Goal: Task Accomplishment & Management: Complete application form

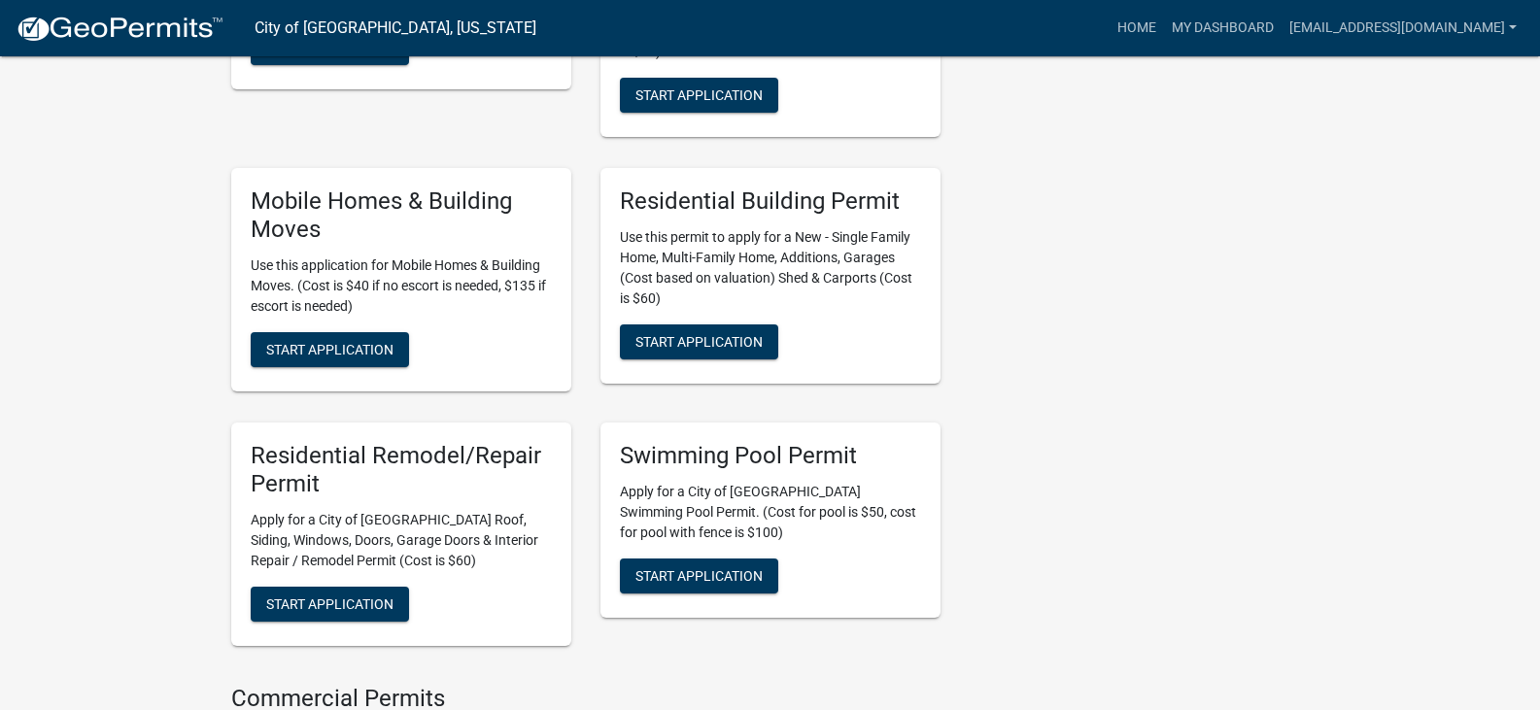
scroll to position [1069, 0]
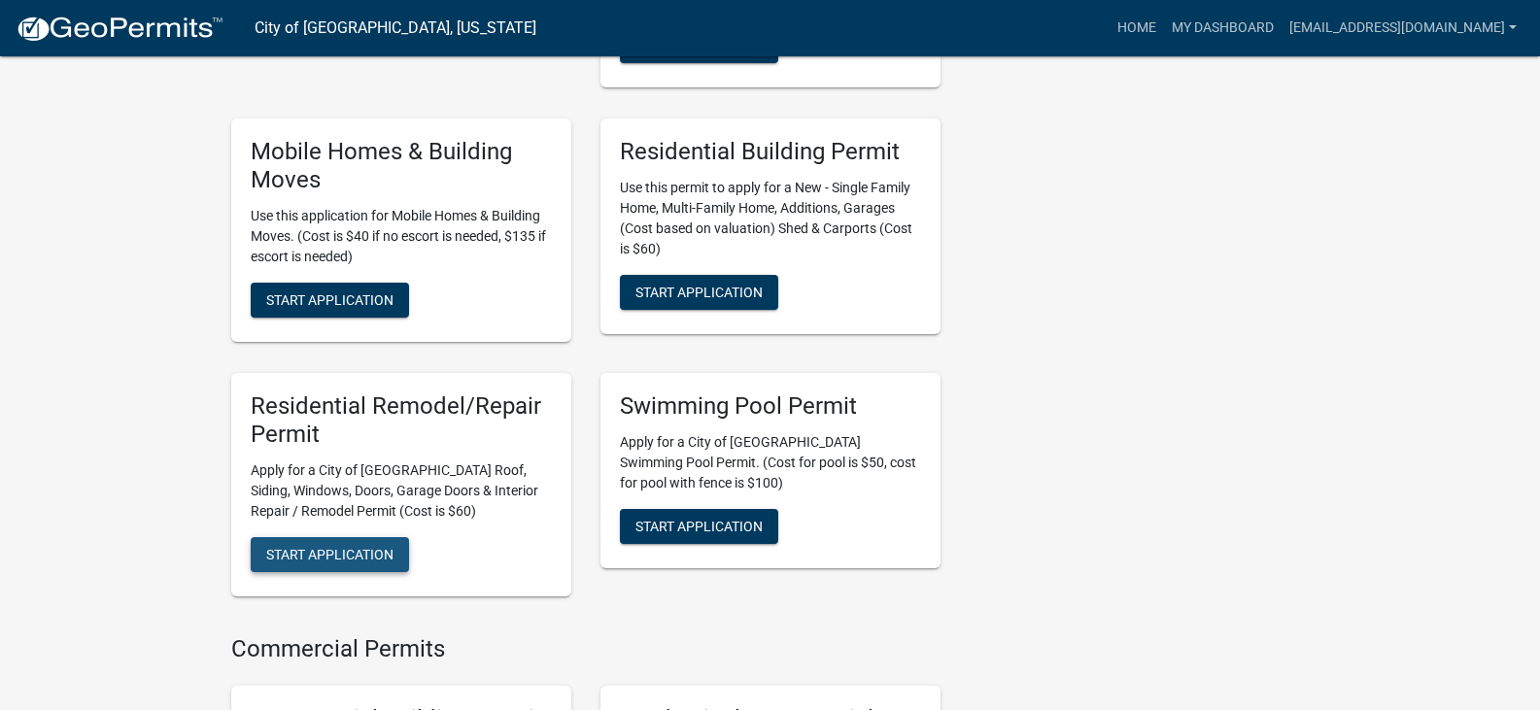
click at [382, 562] on span "Start Application" at bounding box center [329, 554] width 127 height 16
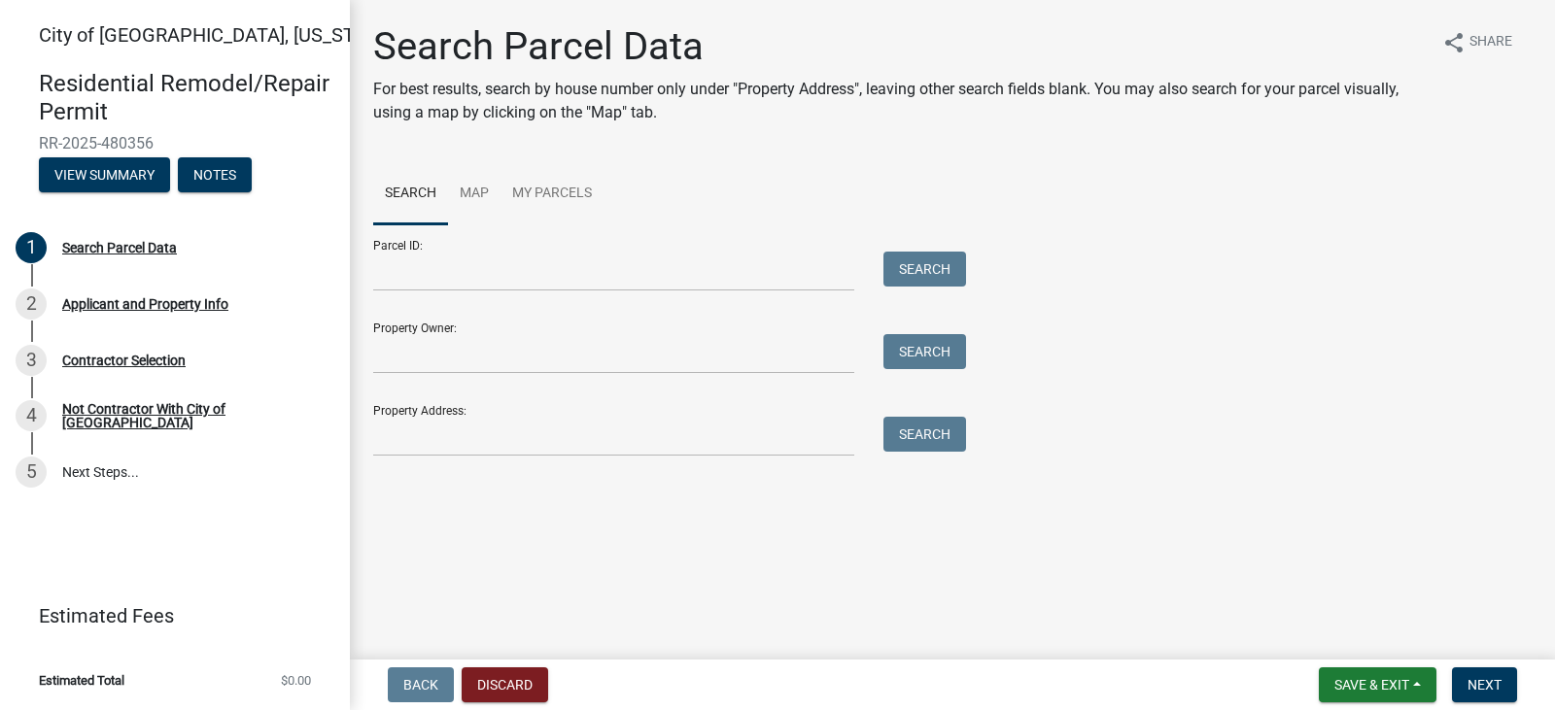
click at [660, 432] on div "Property Address: Search" at bounding box center [664, 423] width 583 height 67
click at [513, 457] on input "Property Address:" at bounding box center [613, 437] width 481 height 40
type input "[STREET_ADDRESS]"
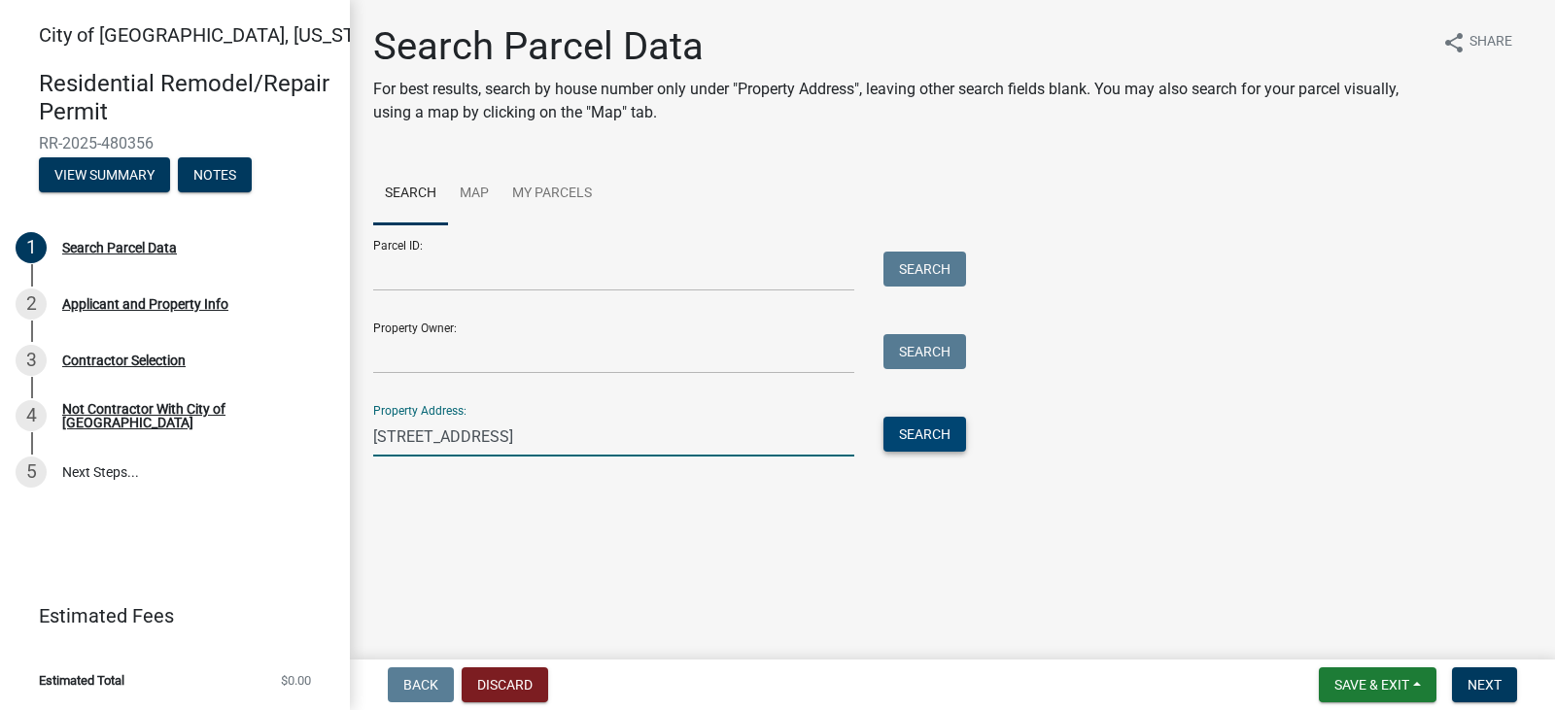
click at [958, 452] on button "Search" at bounding box center [924, 434] width 83 height 35
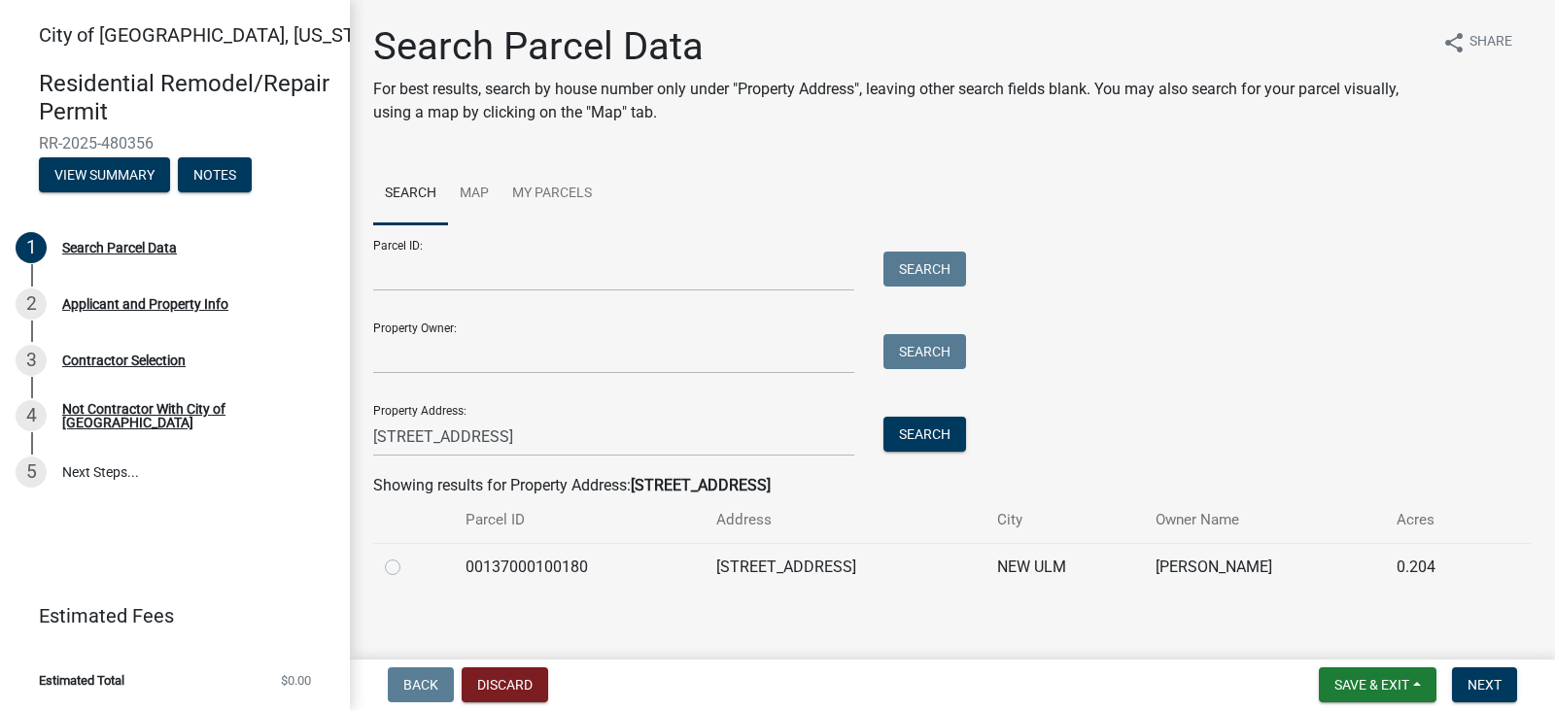
click at [408, 556] on label at bounding box center [408, 556] width 0 height 0
click at [408, 568] on input "radio" at bounding box center [414, 562] width 13 height 13
radio input "true"
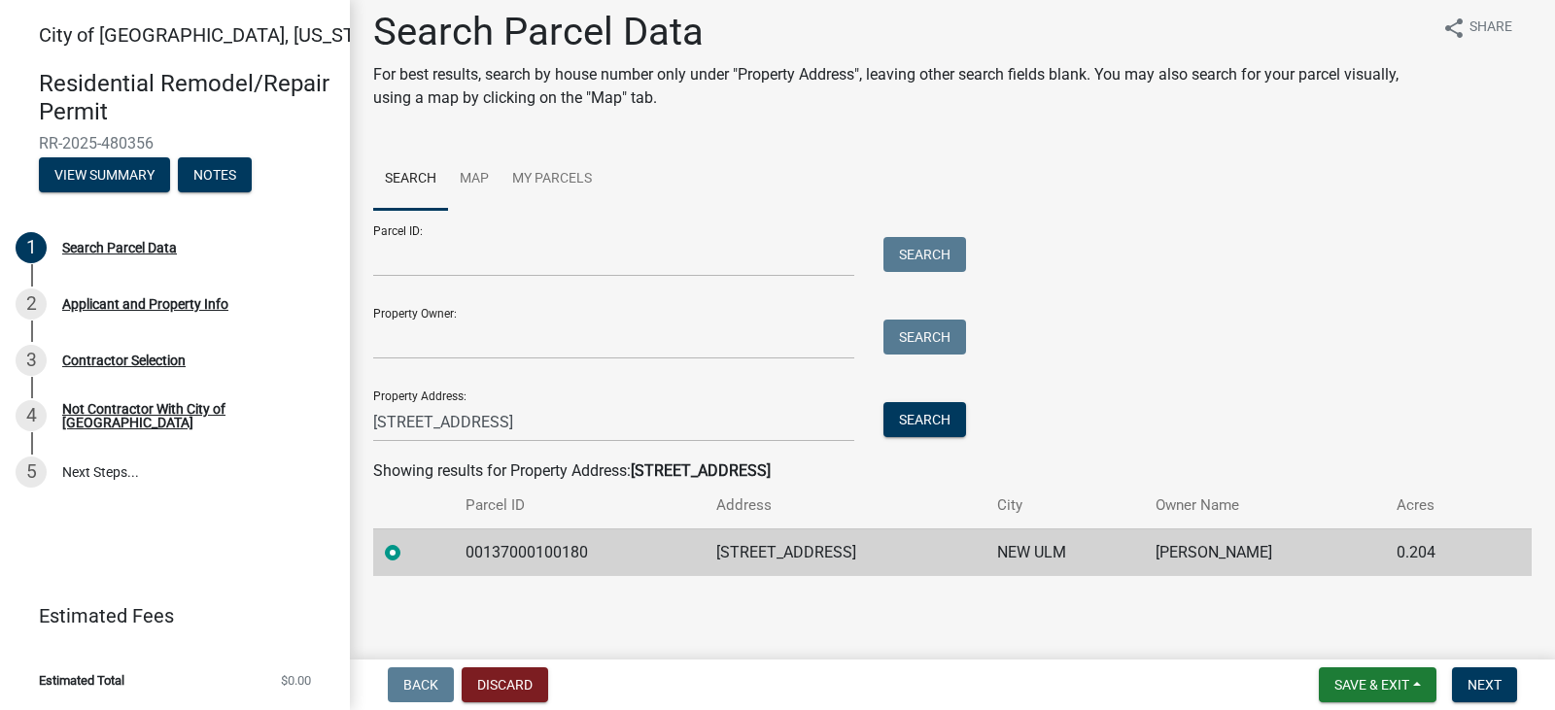
scroll to position [52, 0]
click at [1484, 686] on span "Next" at bounding box center [1484, 685] width 34 height 16
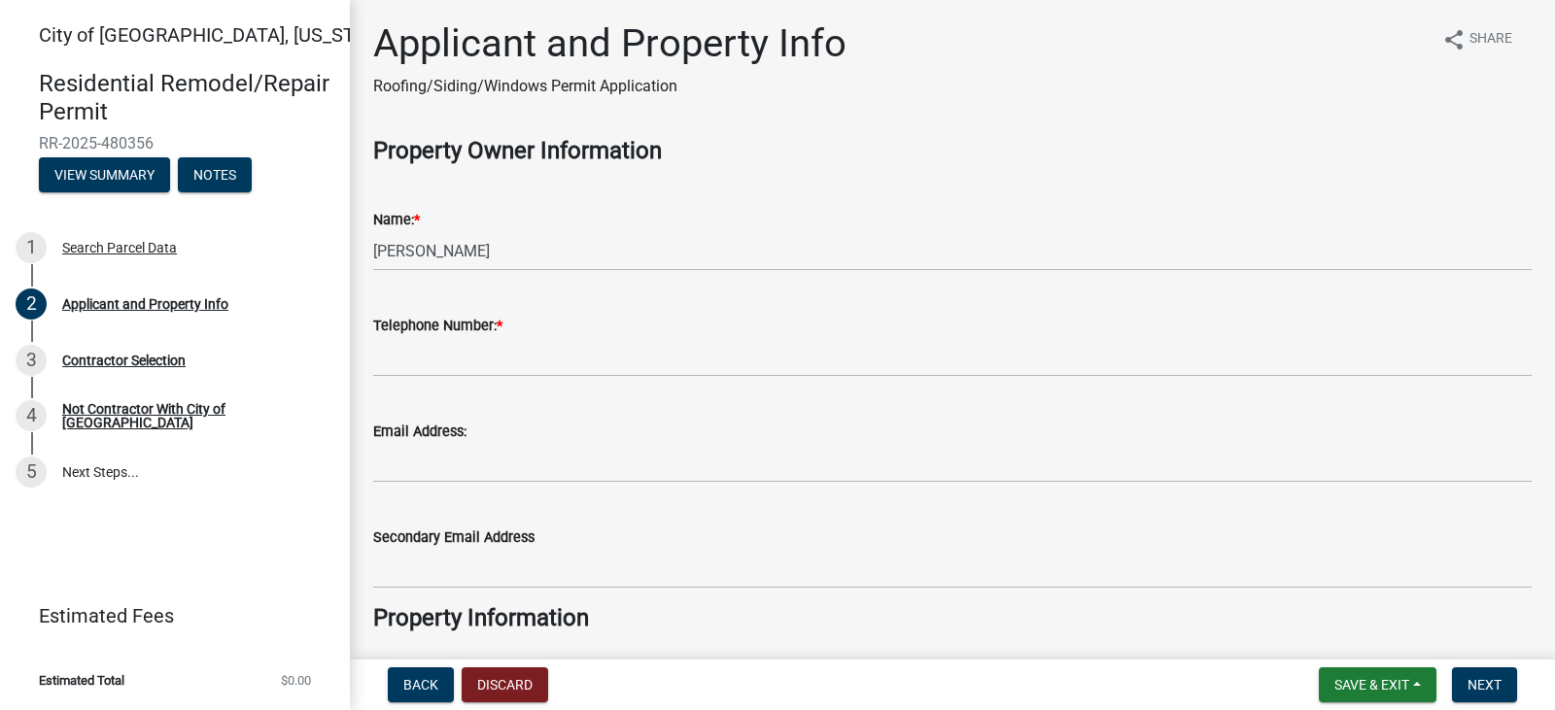
scroll to position [0, 0]
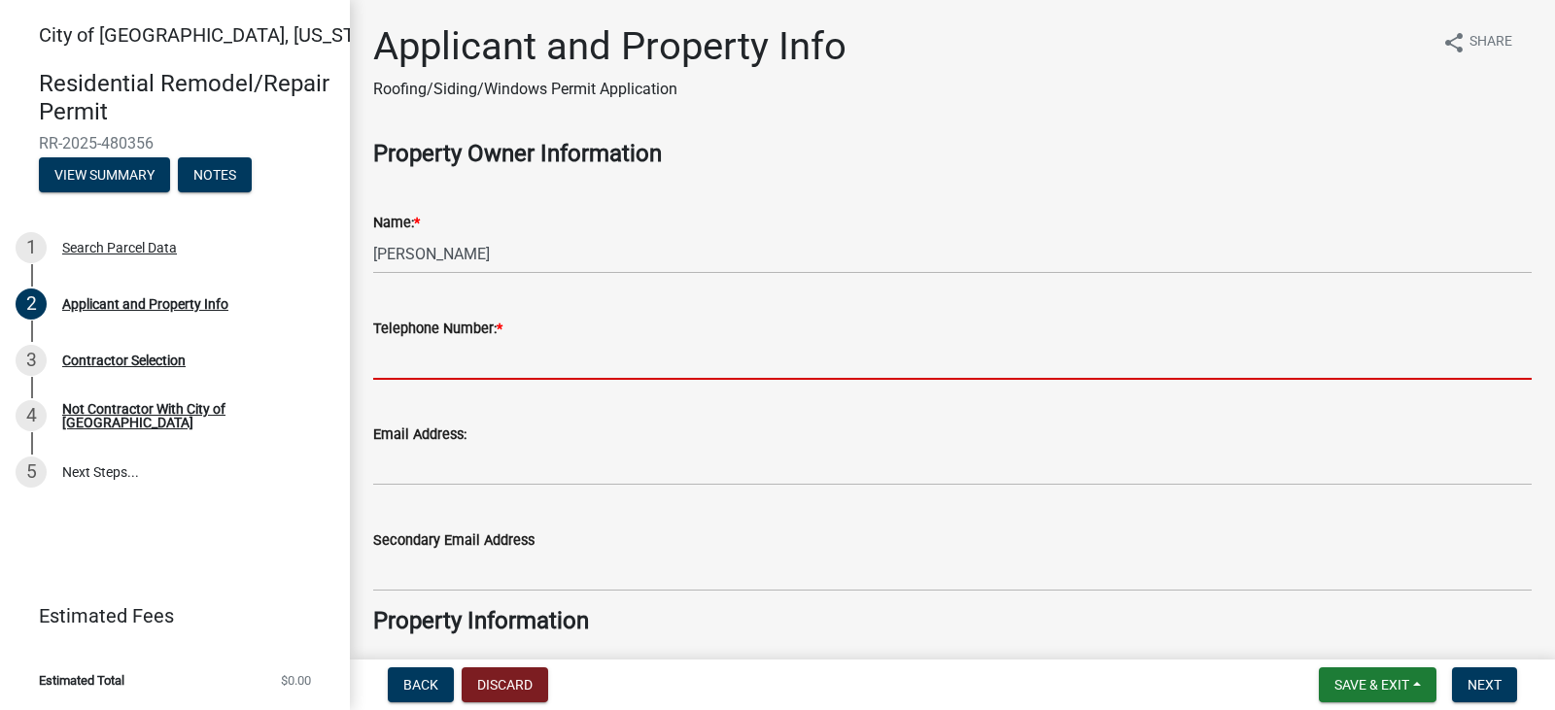
click at [586, 365] on input "Telephone Number: *" at bounding box center [952, 360] width 1158 height 40
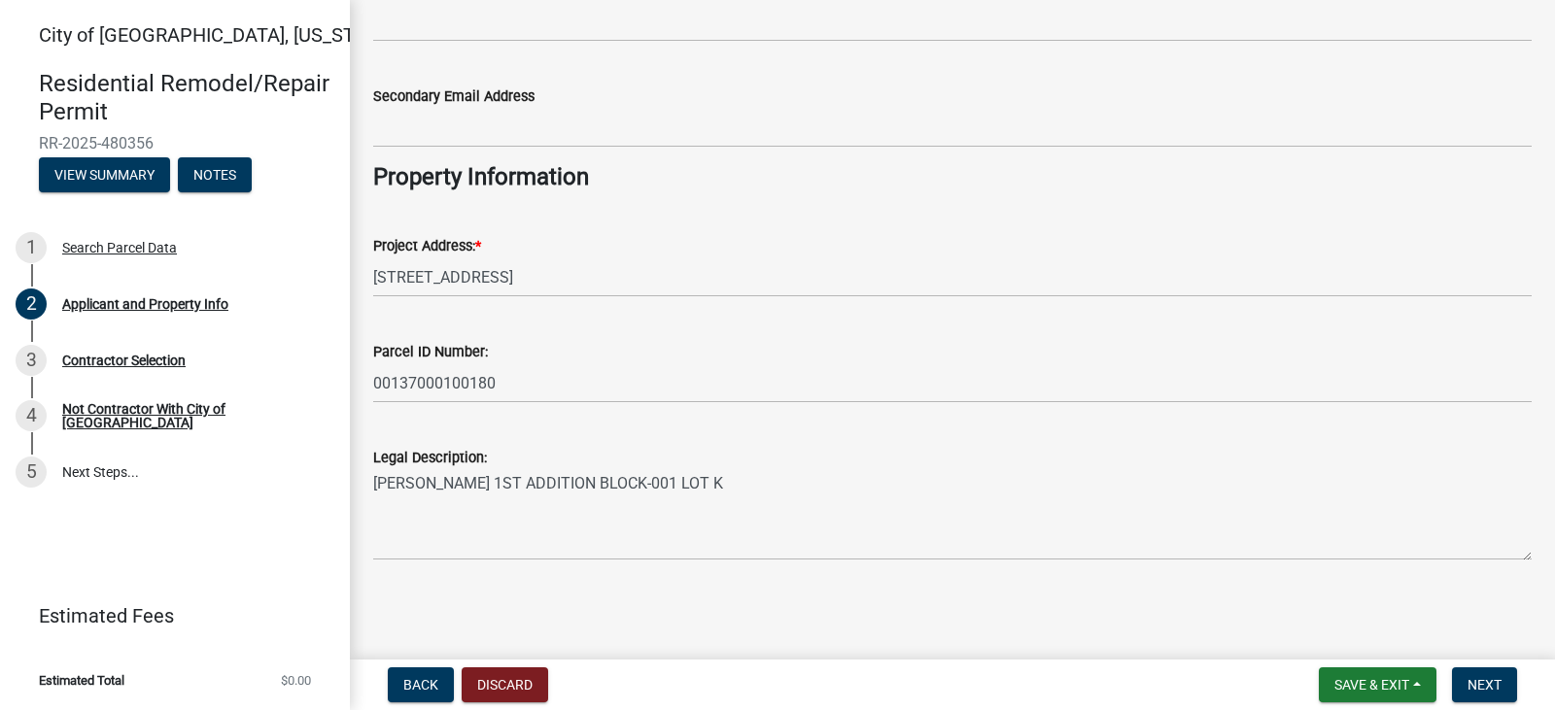
scroll to position [508, 0]
type input "5072765748"
click at [1500, 686] on button "Next" at bounding box center [1484, 685] width 65 height 35
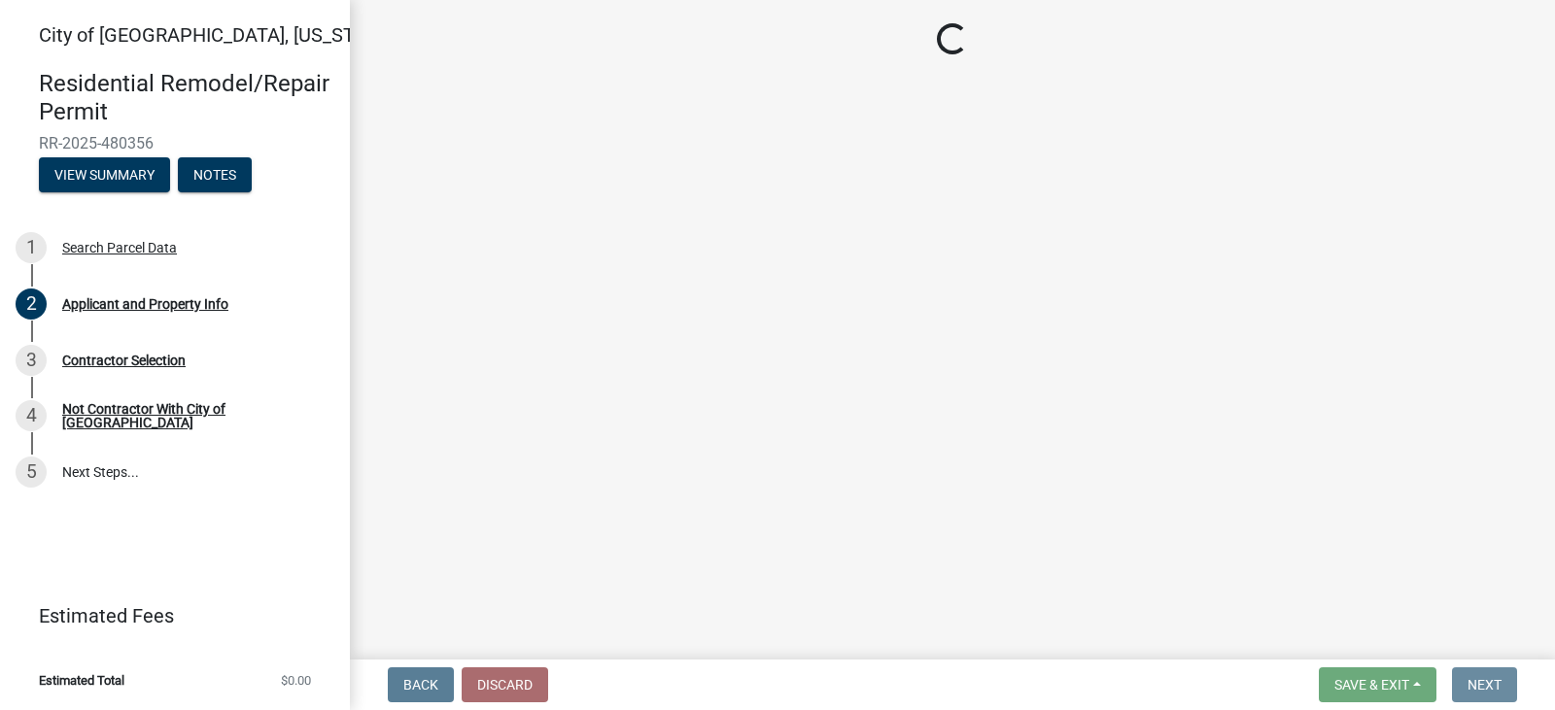
scroll to position [0, 0]
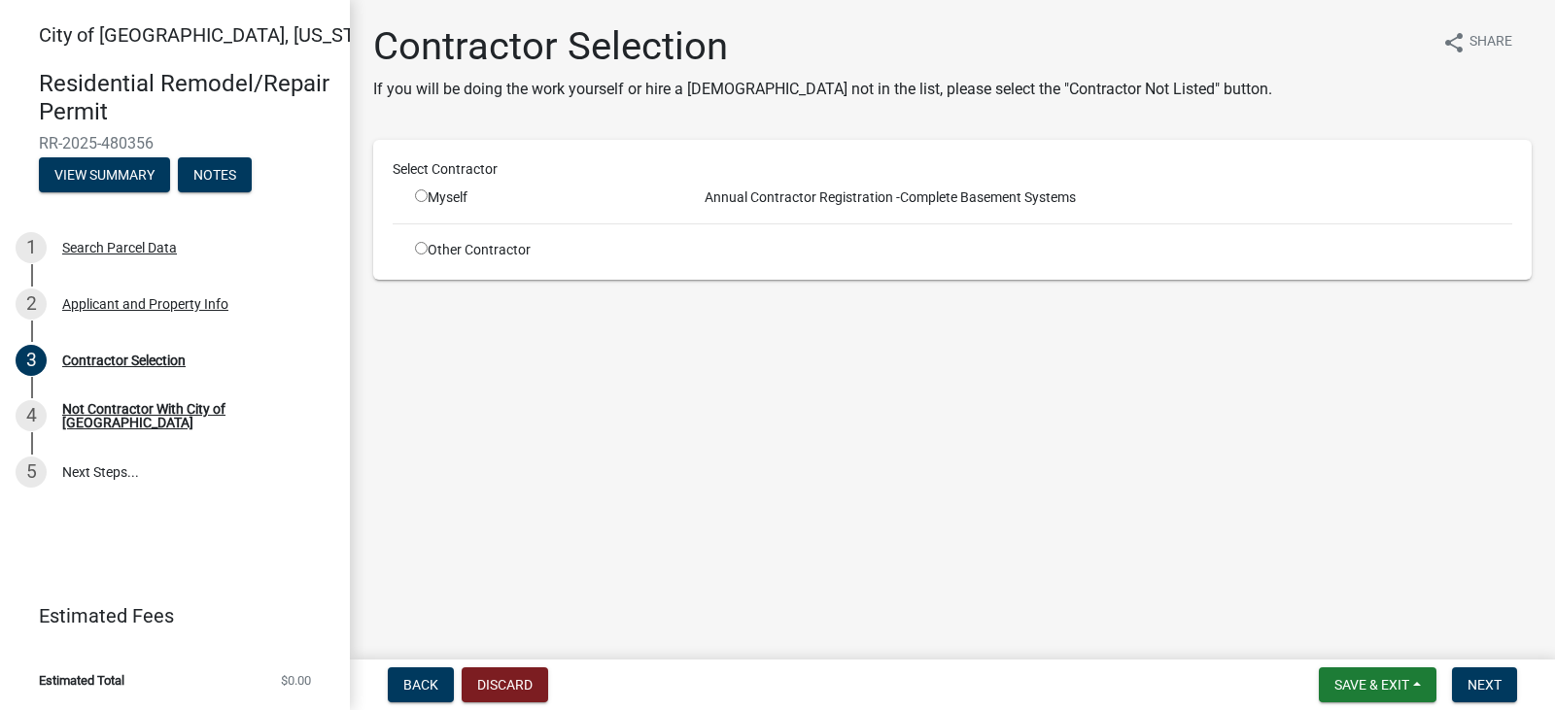
click at [425, 202] on input "radio" at bounding box center [421, 195] width 13 height 13
radio input "true"
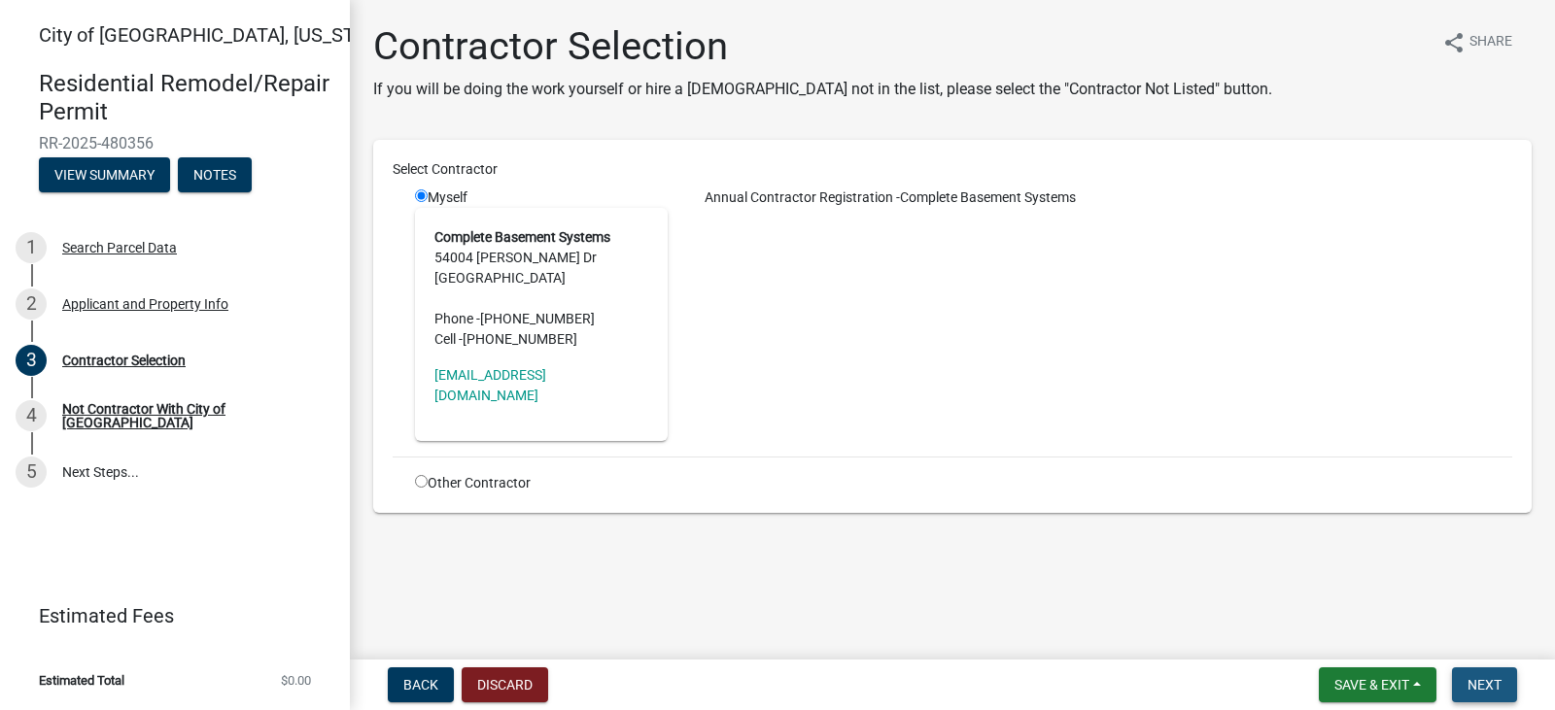
click at [1490, 685] on span "Next" at bounding box center [1484, 685] width 34 height 16
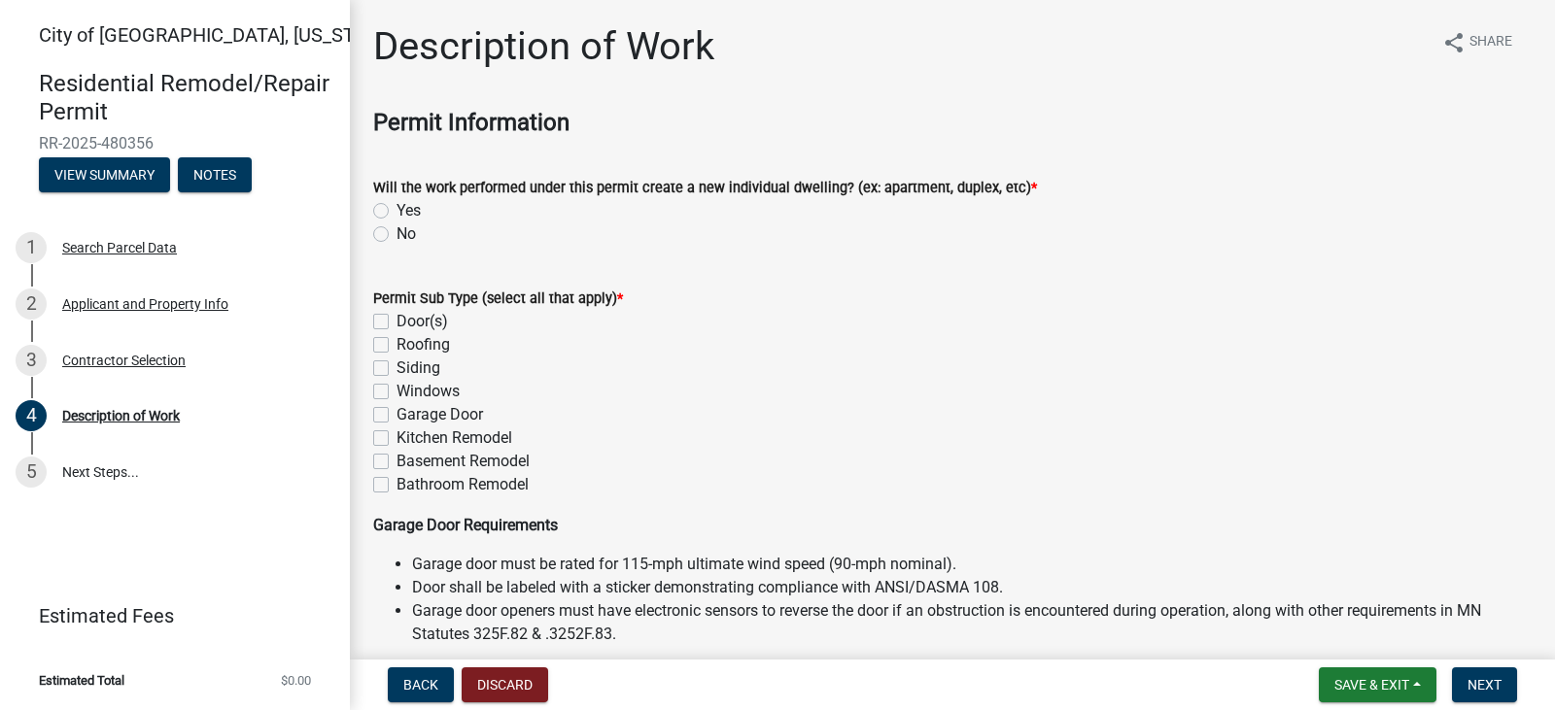
click at [396, 473] on label "Basement Remodel" at bounding box center [462, 461] width 133 height 23
click at [396, 463] on input "Basement Remodel" at bounding box center [402, 456] width 13 height 13
checkbox input "true"
checkbox input "false"
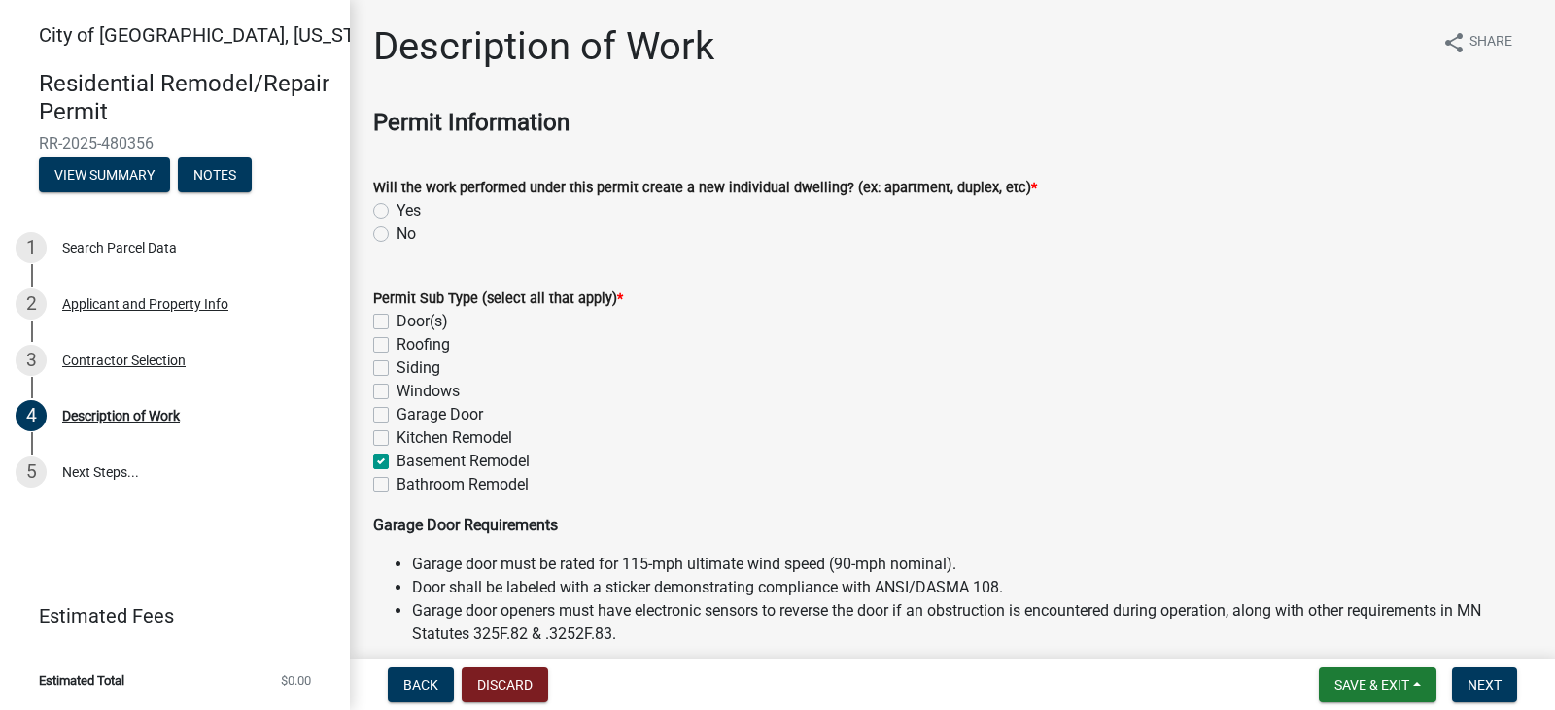
checkbox input "false"
checkbox input "true"
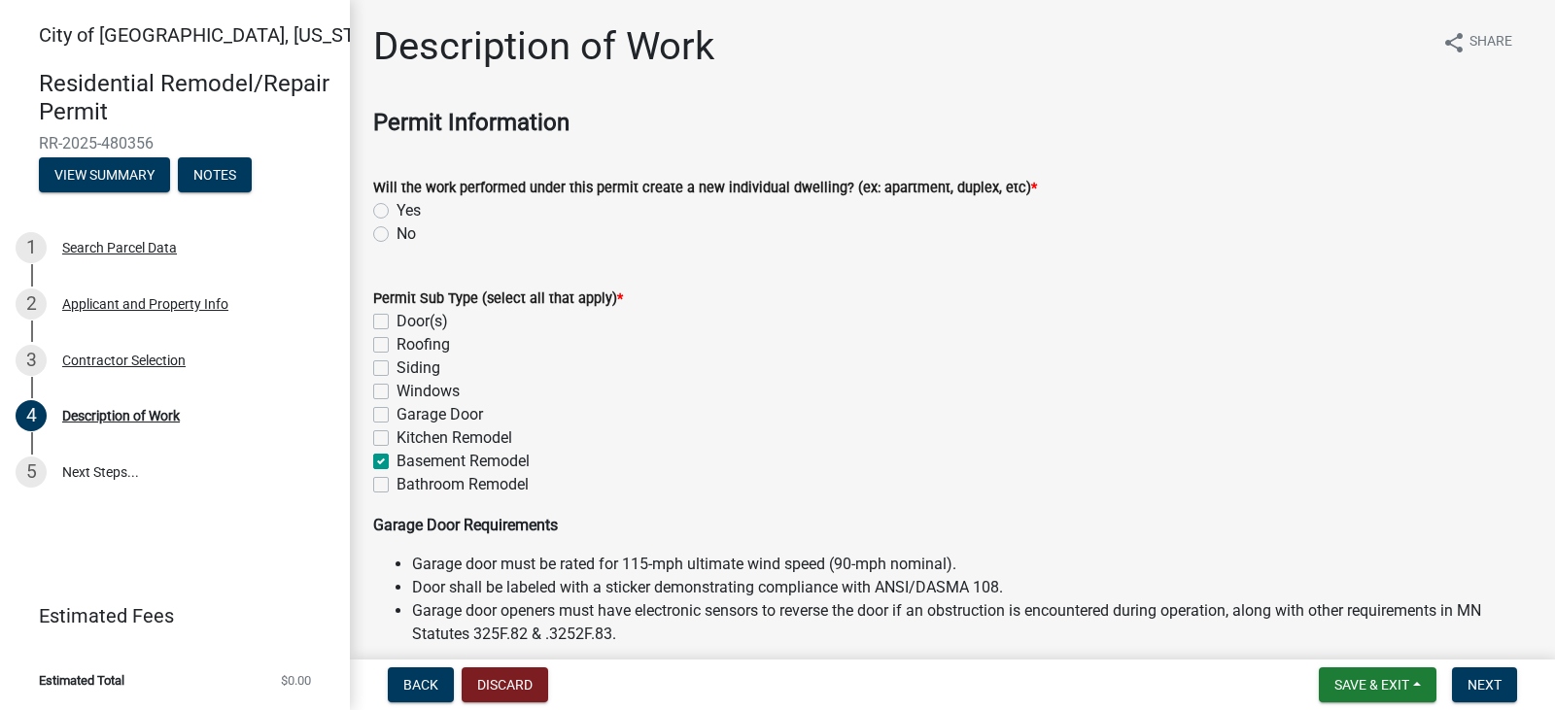
checkbox input "false"
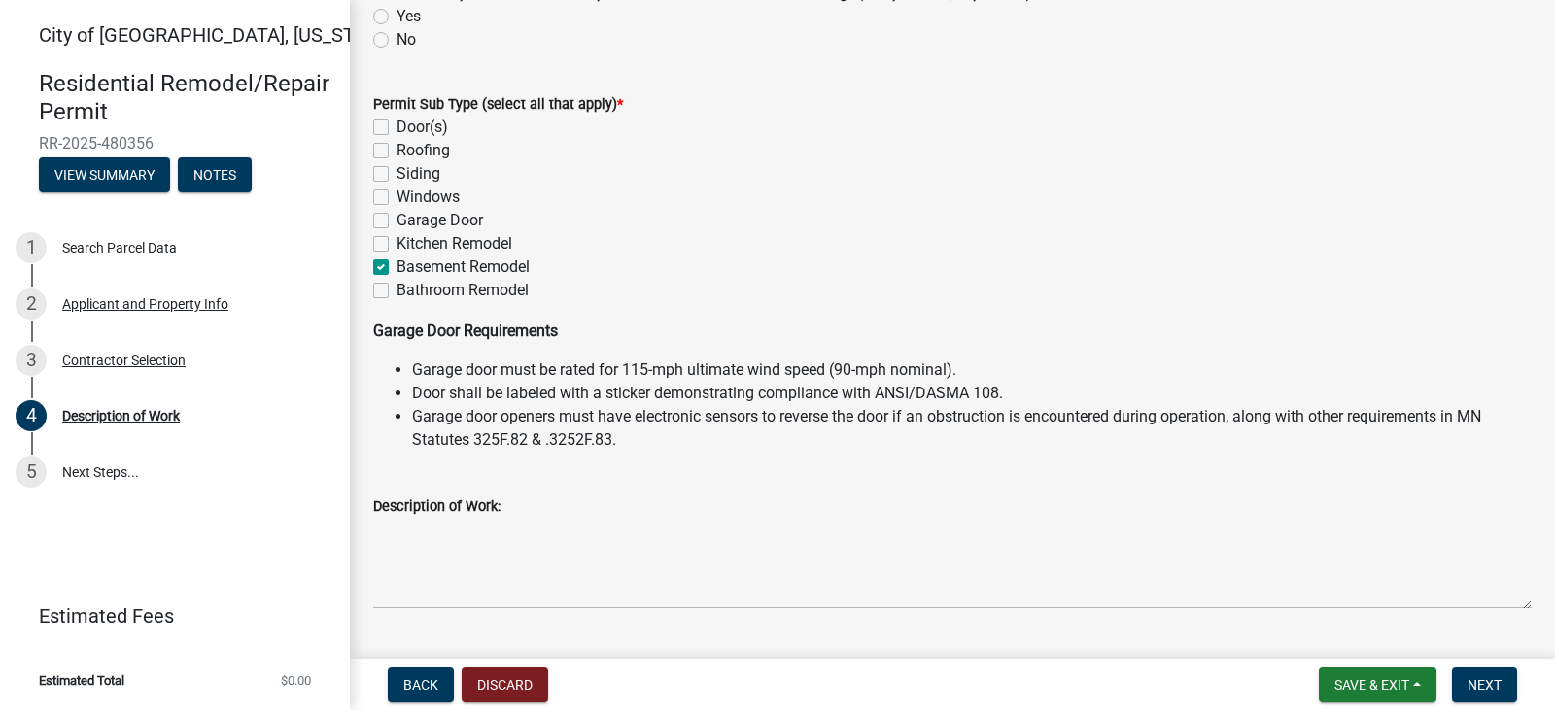
scroll to position [292, 0]
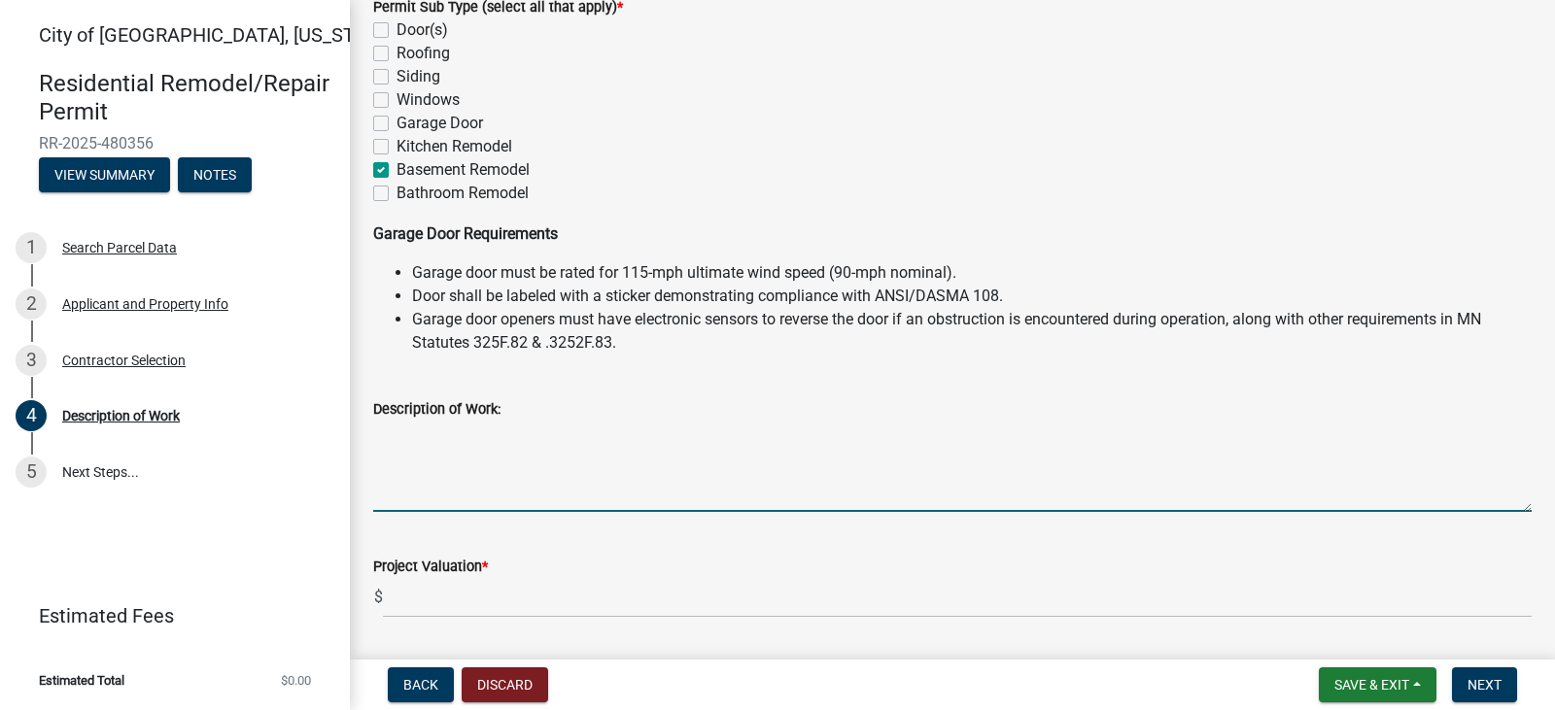
click at [506, 502] on textarea "Description of Work:" at bounding box center [952, 466] width 1158 height 91
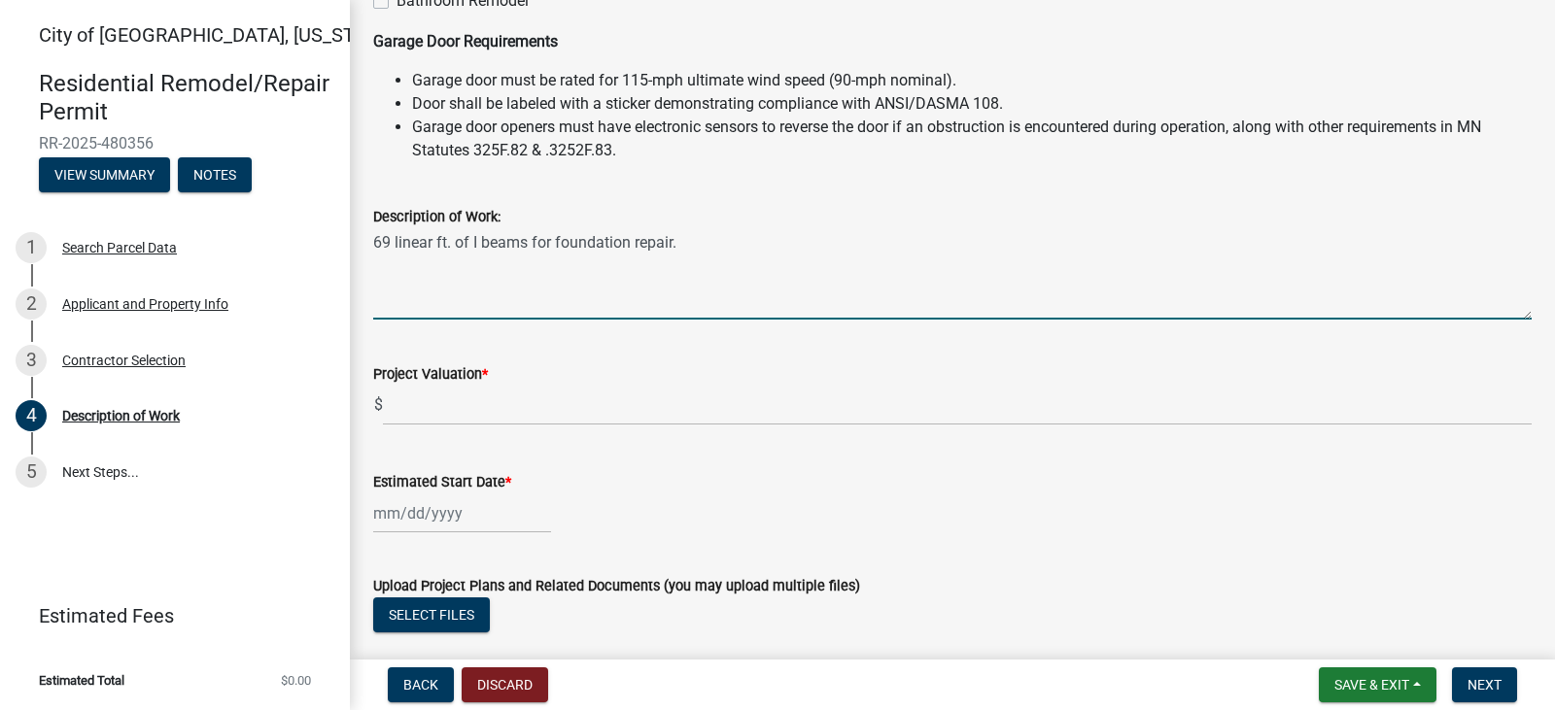
scroll to position [486, 0]
type textarea "69 linear ft. of I beams for foundation repair."
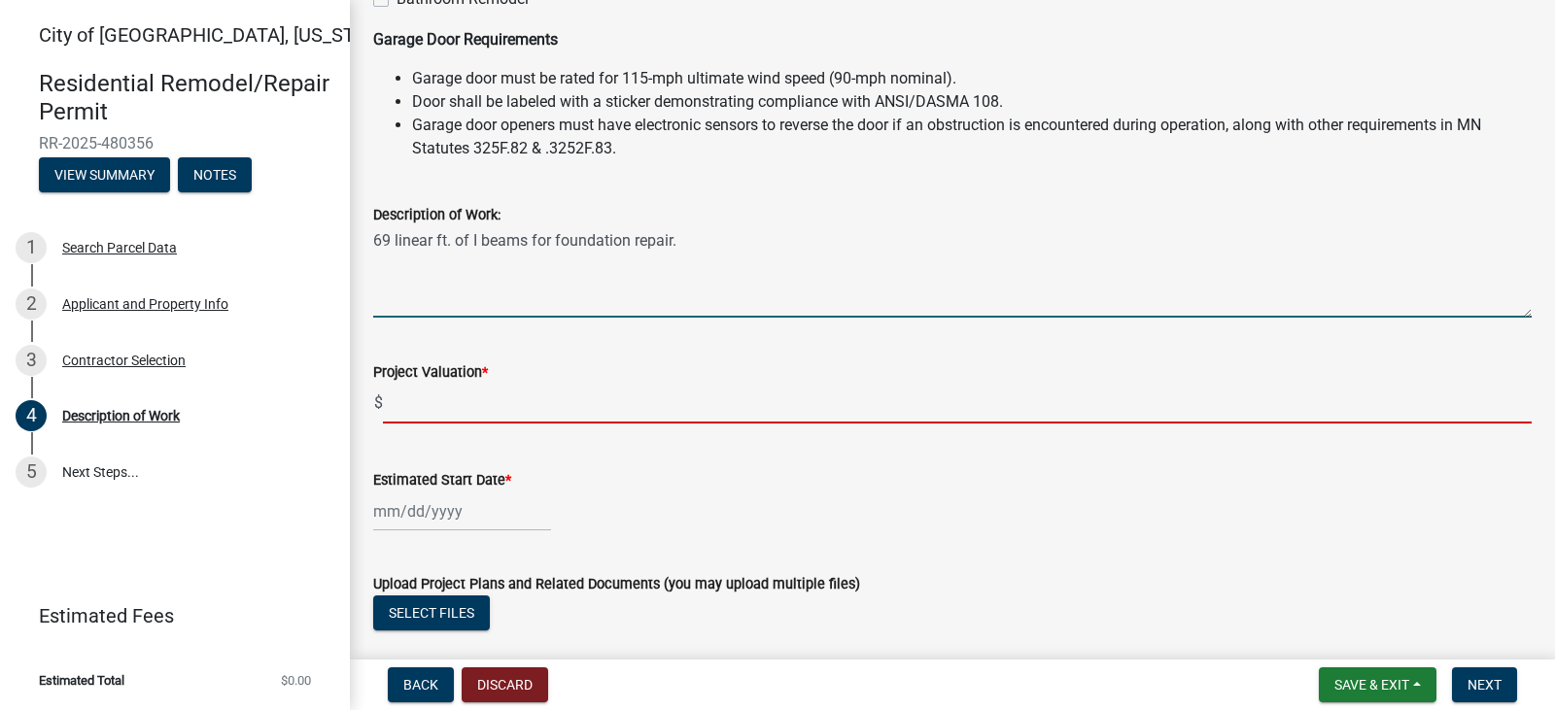
click at [513, 424] on input "text" at bounding box center [957, 404] width 1149 height 40
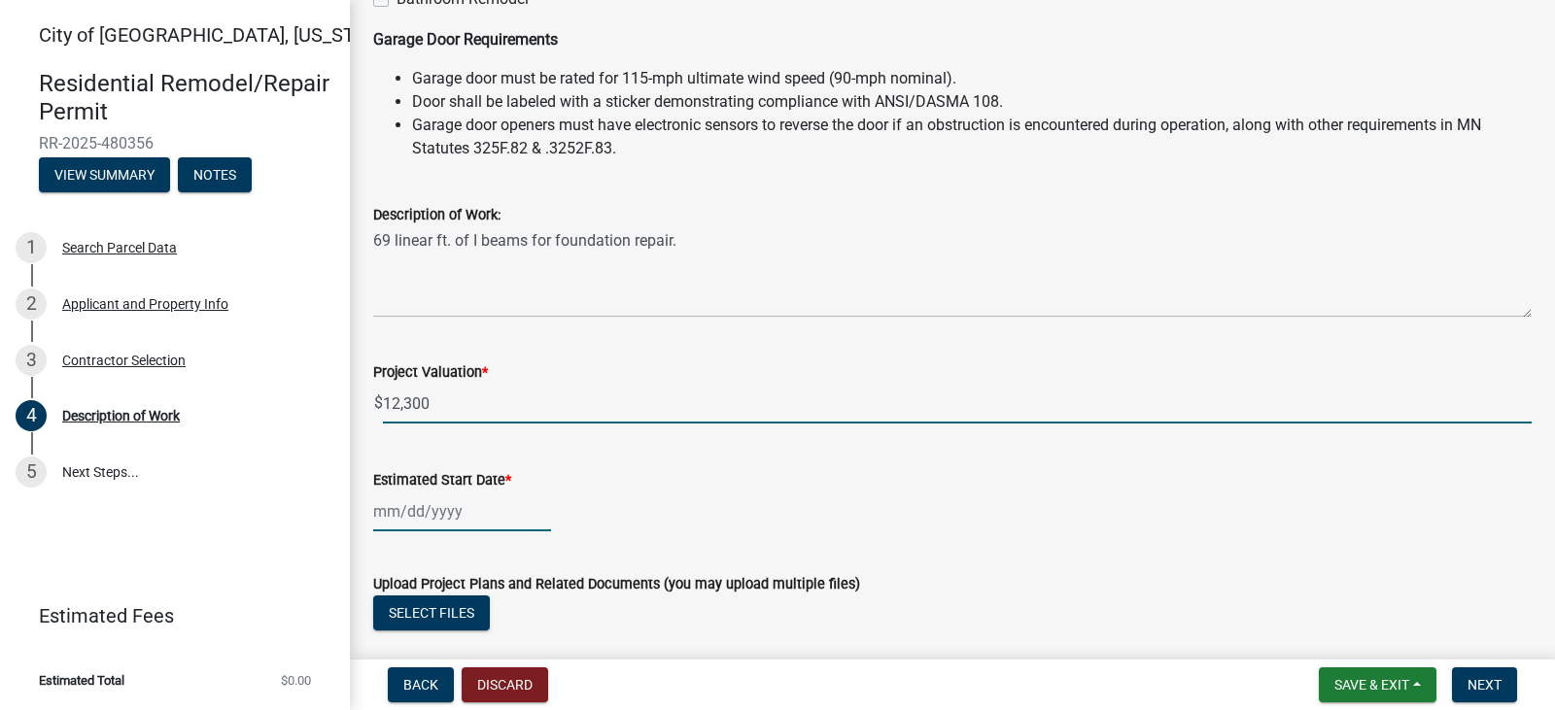
type input "12300"
click at [499, 532] on div at bounding box center [462, 512] width 178 height 40
select select "9"
select select "2025"
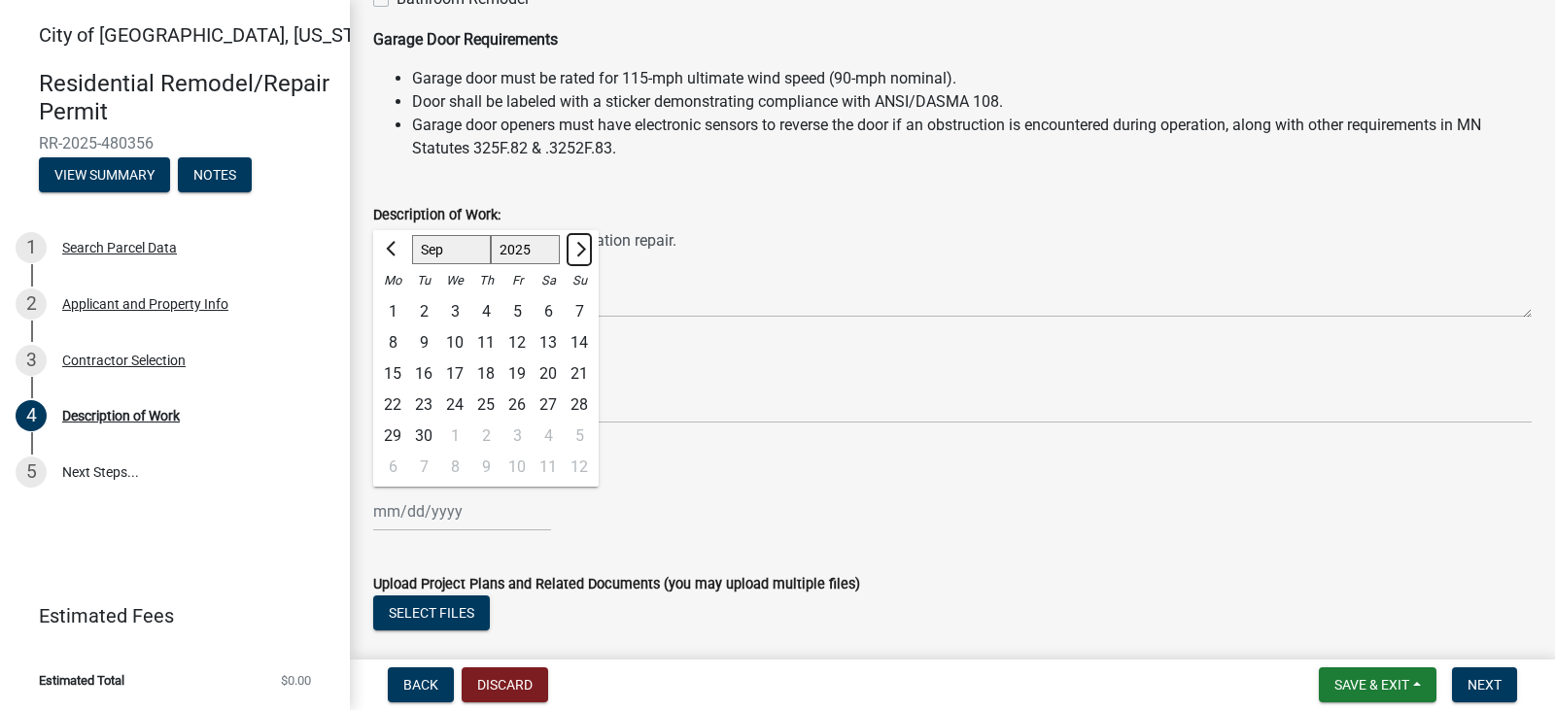
click at [586, 257] on span "Next month" at bounding box center [578, 249] width 15 height 15
select select "10"
click at [499, 359] on div "9" at bounding box center [485, 342] width 31 height 31
type input "[DATE]"
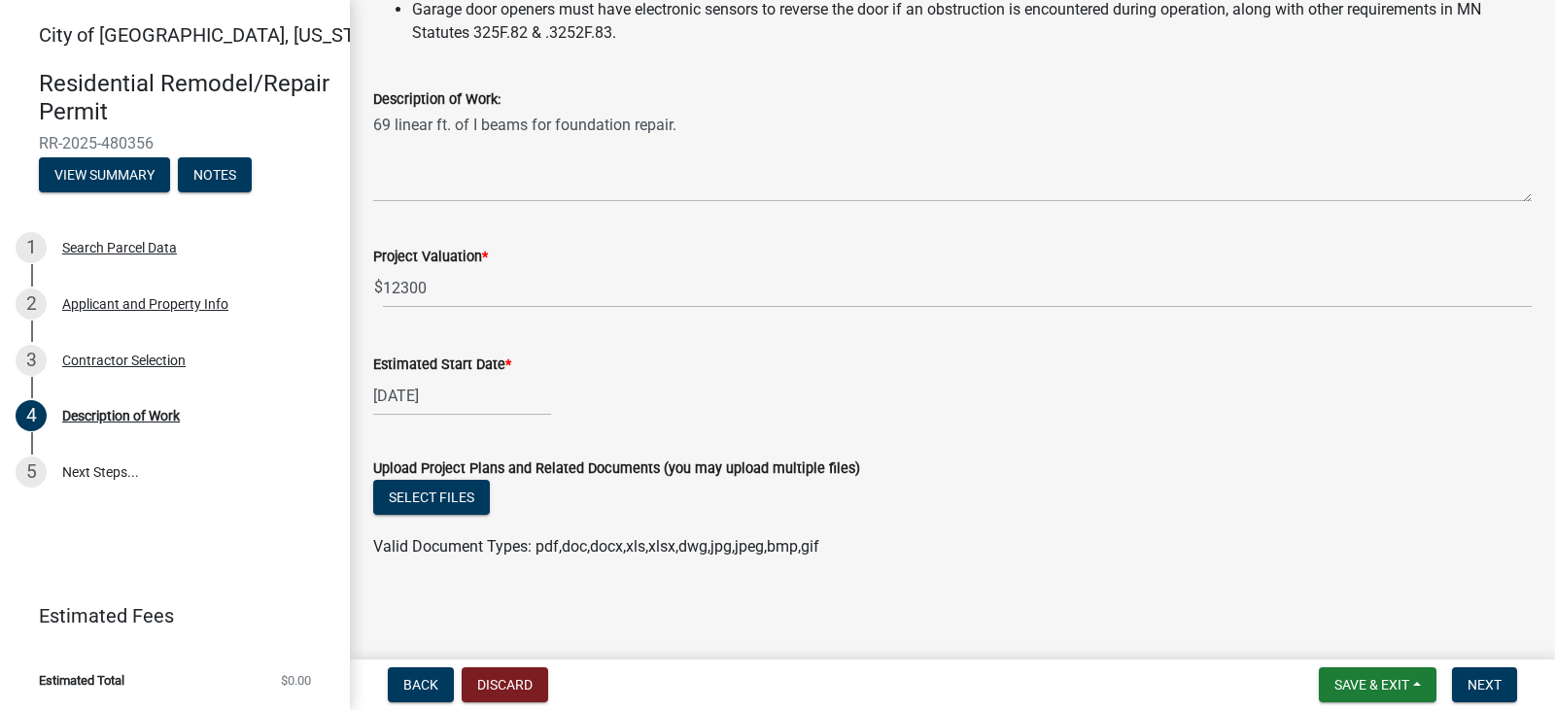
scroll to position [675, 0]
click at [465, 490] on button "Select files" at bounding box center [431, 497] width 117 height 35
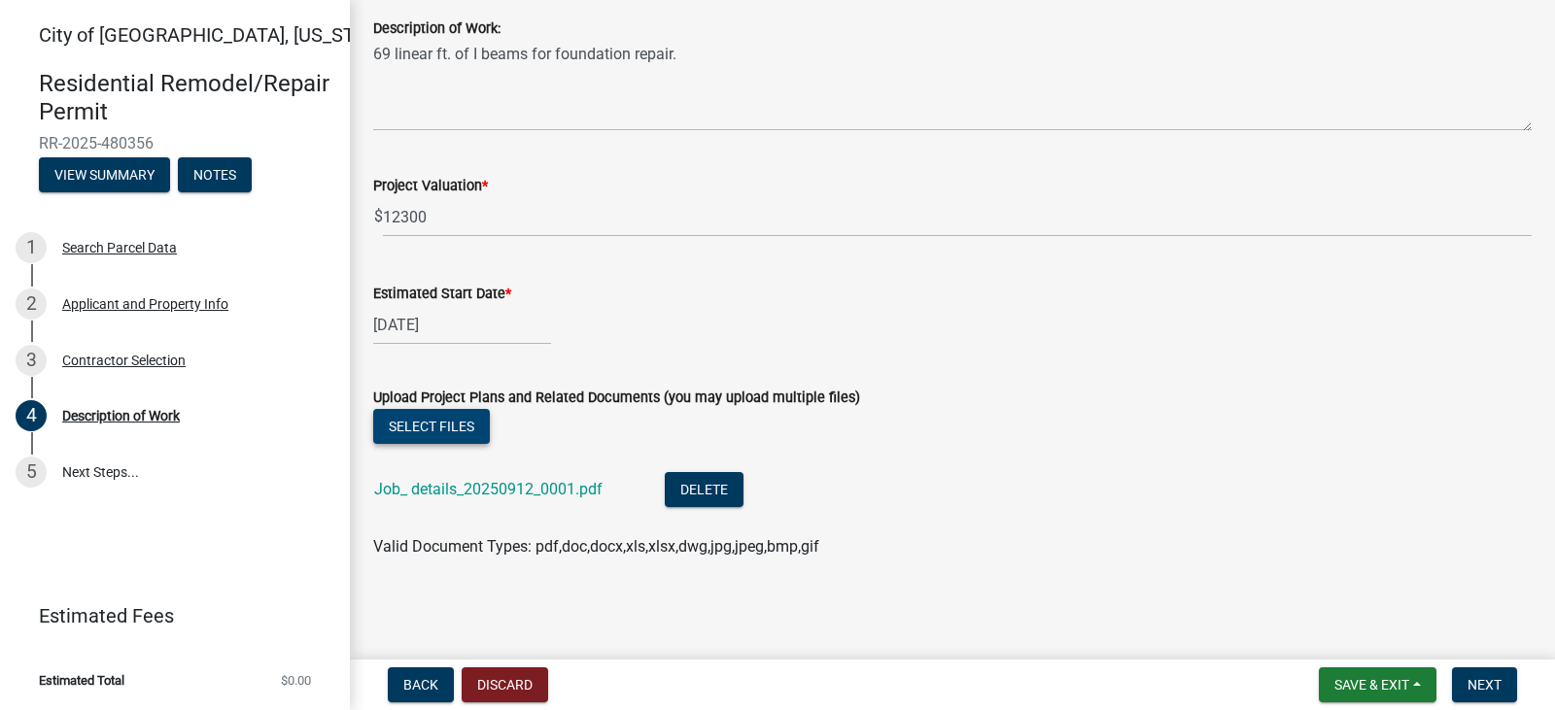
scroll to position [751, 0]
click at [1505, 690] on button "Next" at bounding box center [1484, 685] width 65 height 35
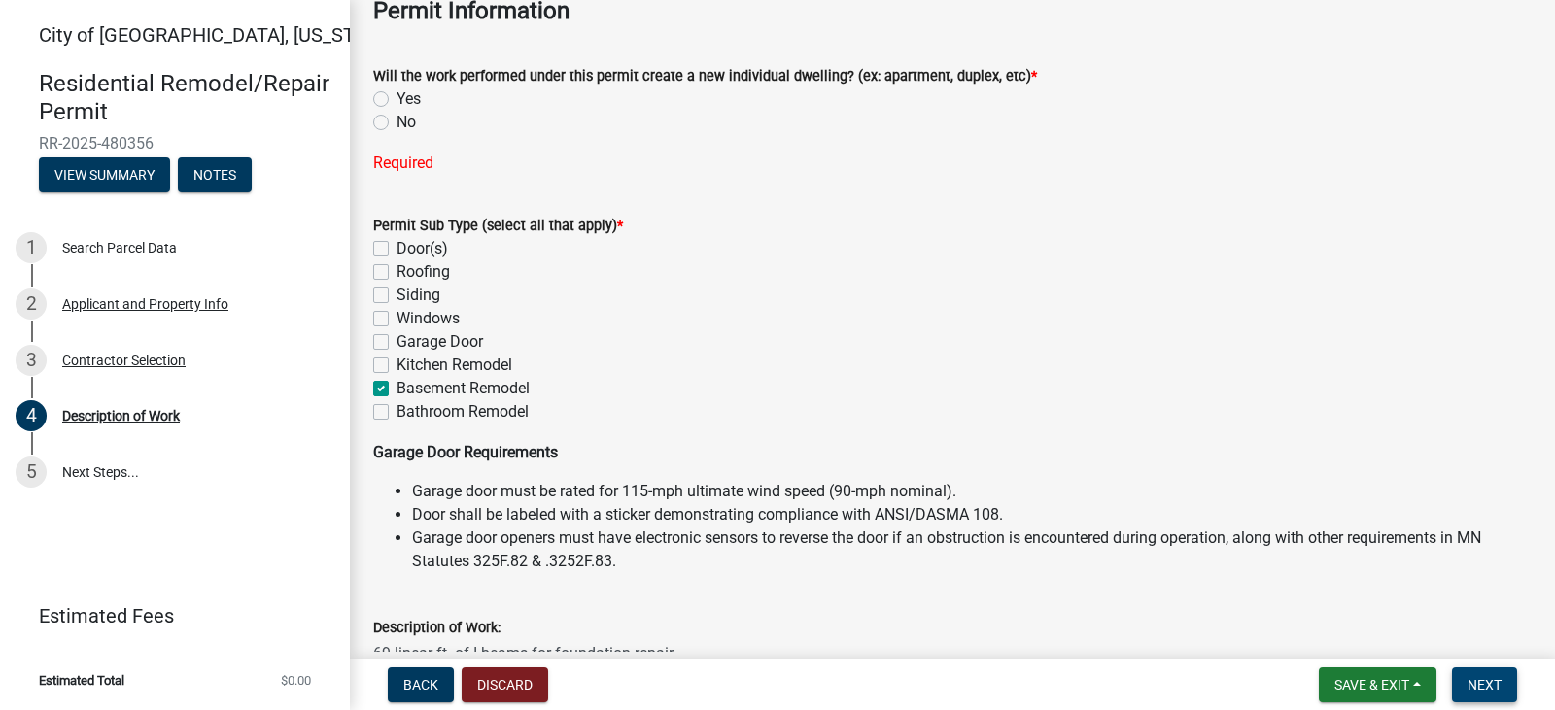
scroll to position [15, 0]
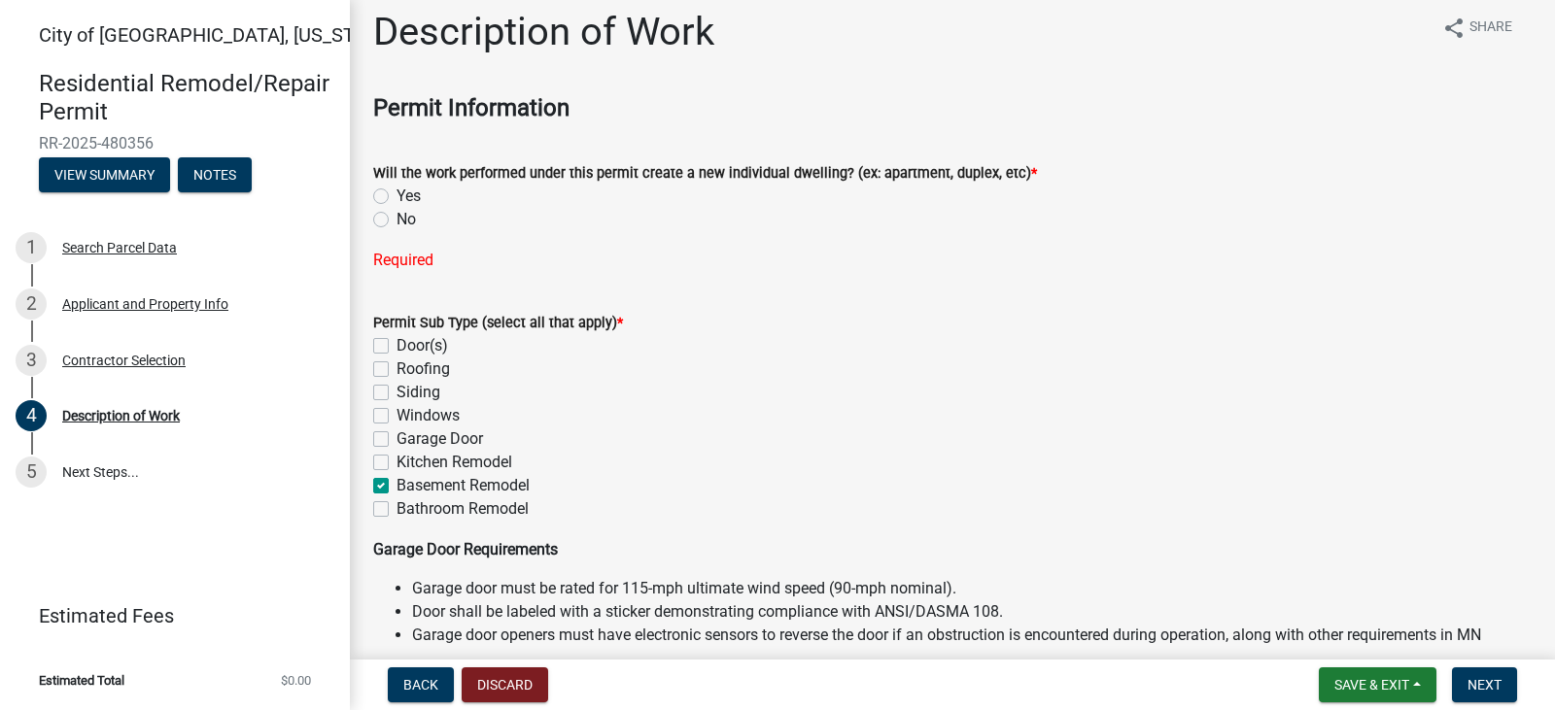
click at [393, 231] on div "No" at bounding box center [952, 219] width 1158 height 23
drag, startPoint x: 382, startPoint y: 234, endPoint x: 549, endPoint y: 271, distance: 171.2
click at [396, 231] on label "No" at bounding box center [405, 219] width 19 height 23
click at [396, 221] on input "No" at bounding box center [402, 214] width 13 height 13
radio input "true"
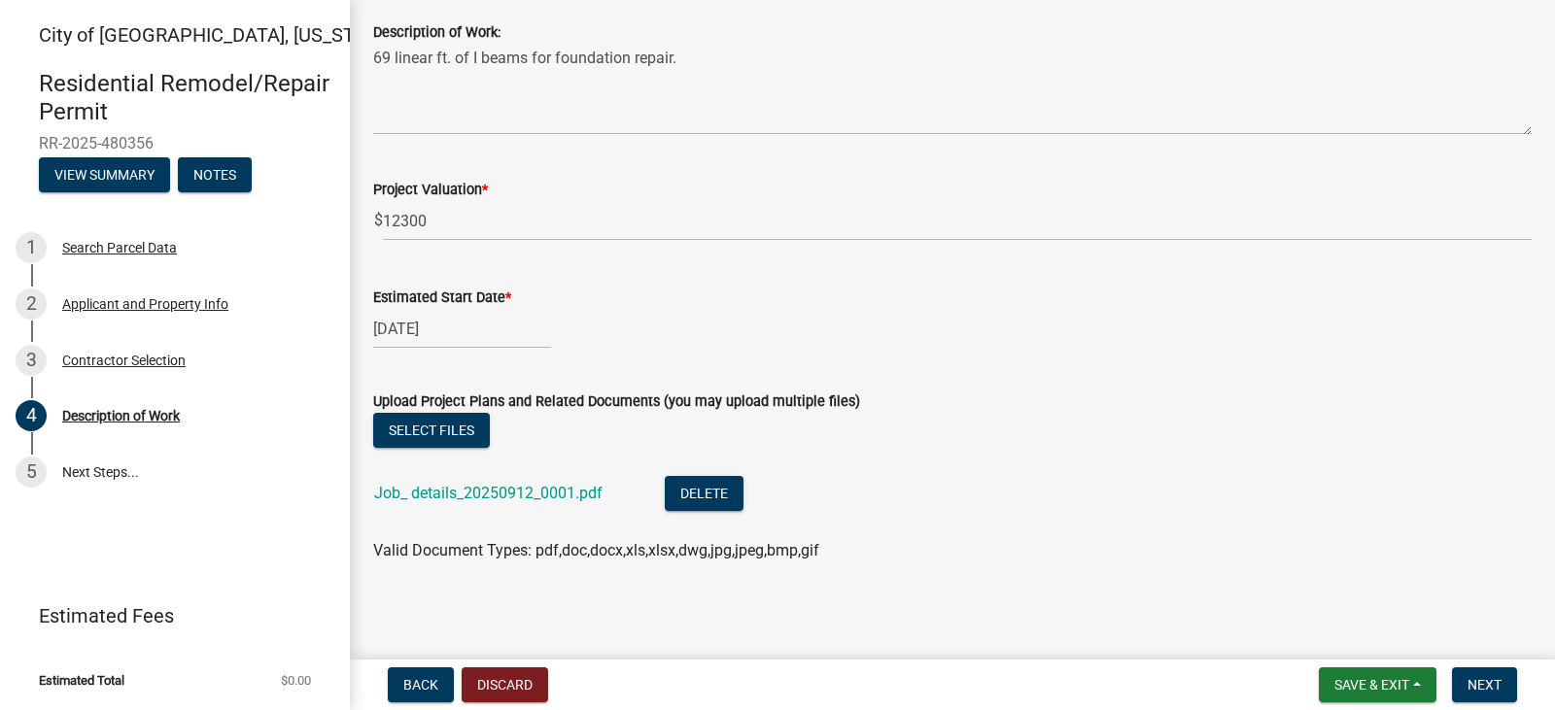
scroll to position [751, 0]
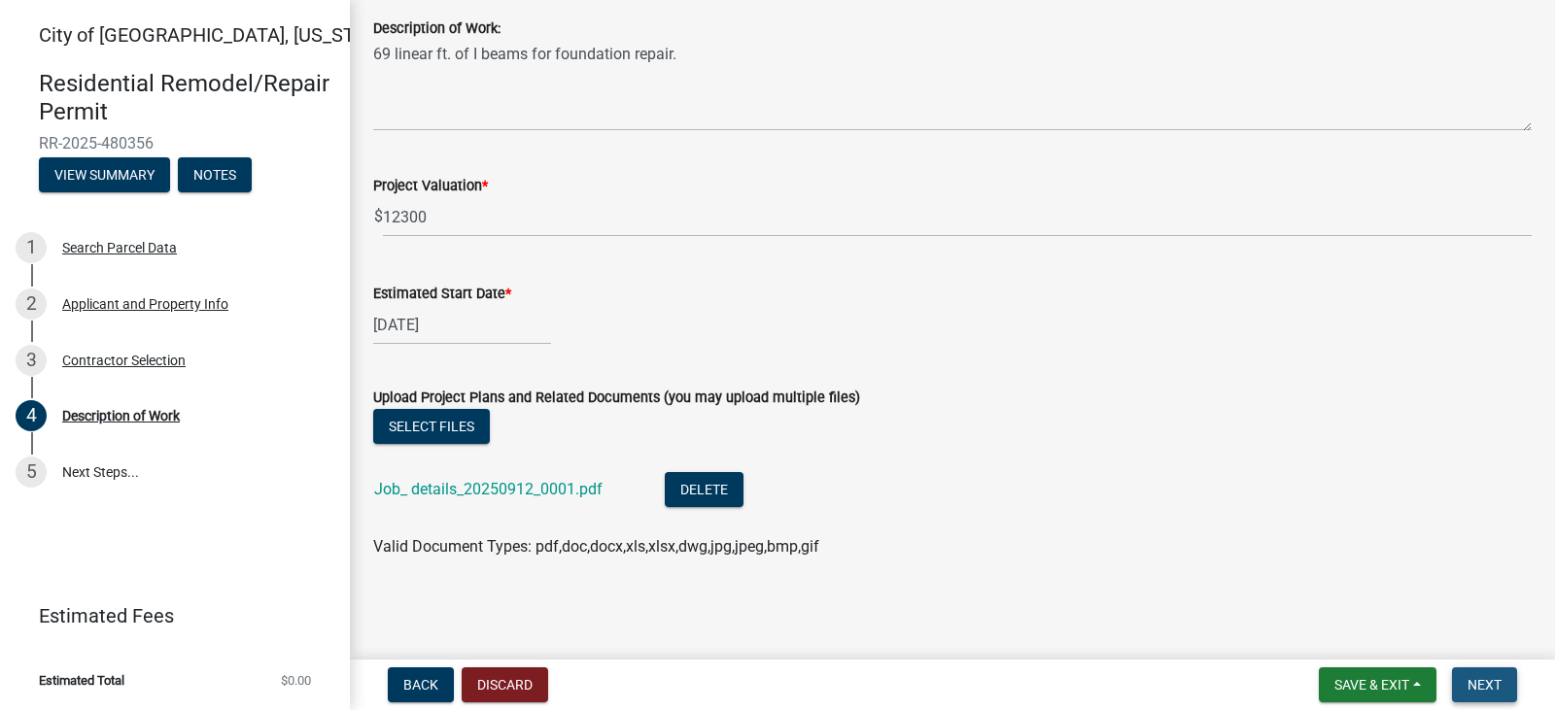
click at [1494, 678] on span "Next" at bounding box center [1484, 685] width 34 height 16
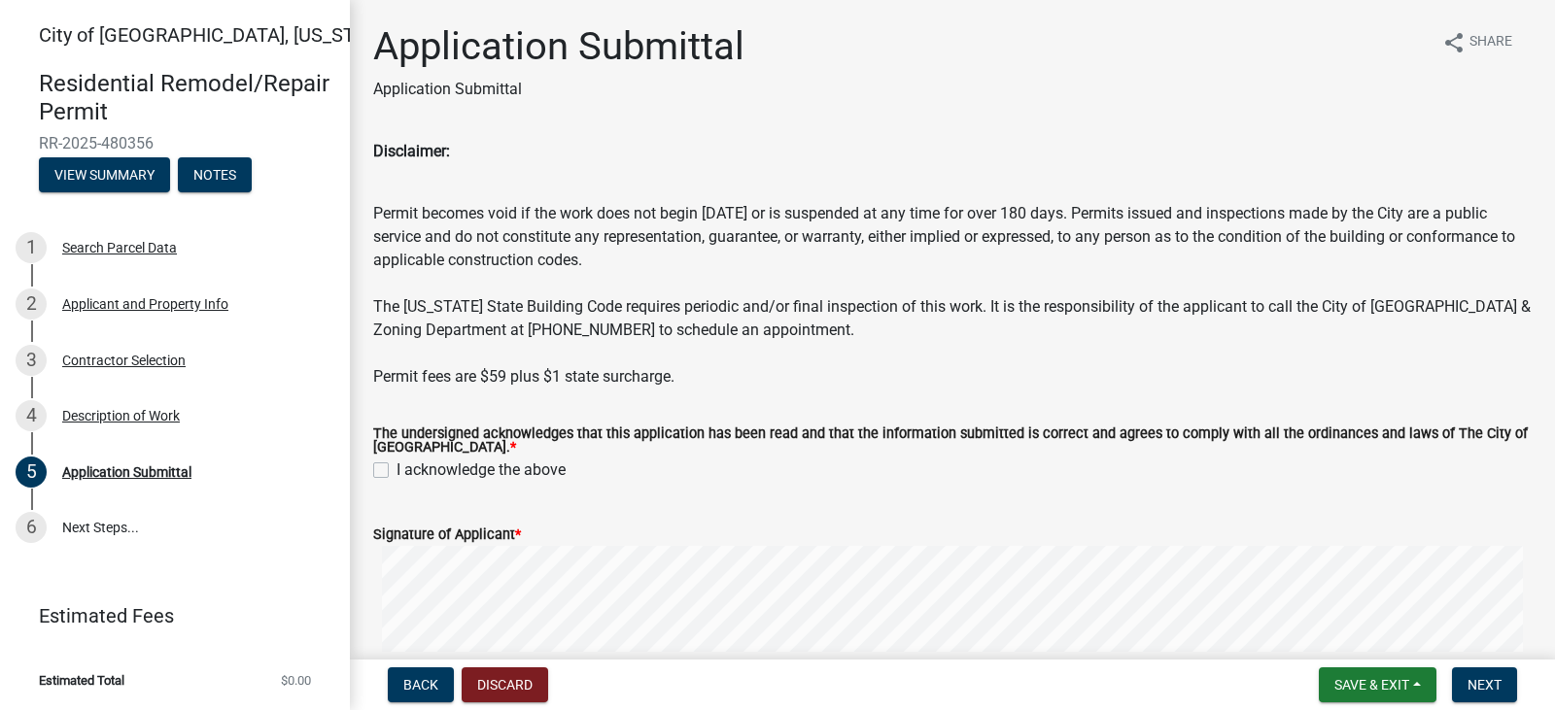
click at [396, 482] on label "I acknowledge the above" at bounding box center [480, 470] width 169 height 23
click at [396, 471] on input "I acknowledge the above" at bounding box center [402, 465] width 13 height 13
checkbox input "true"
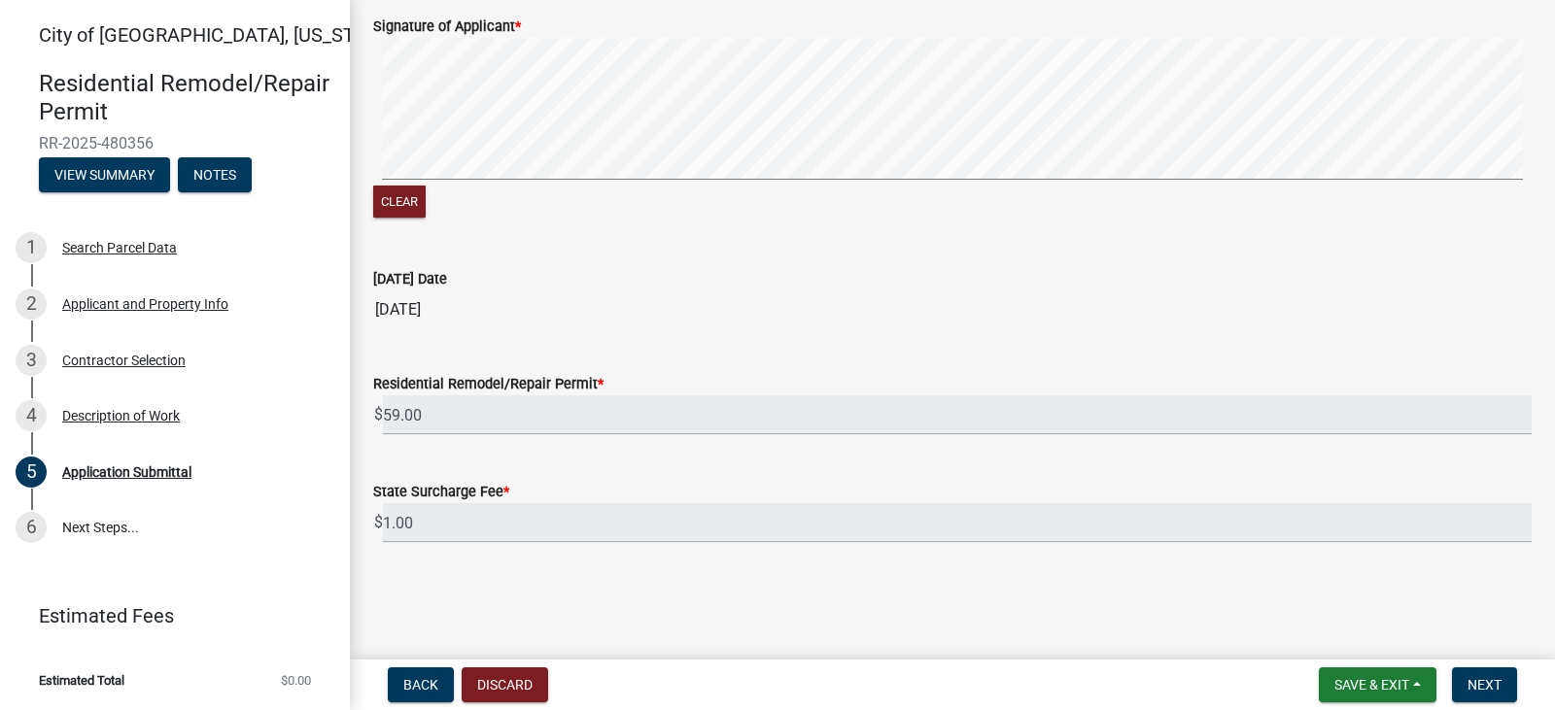
scroll to position [568, 0]
click at [1480, 685] on span "Next" at bounding box center [1484, 685] width 34 height 16
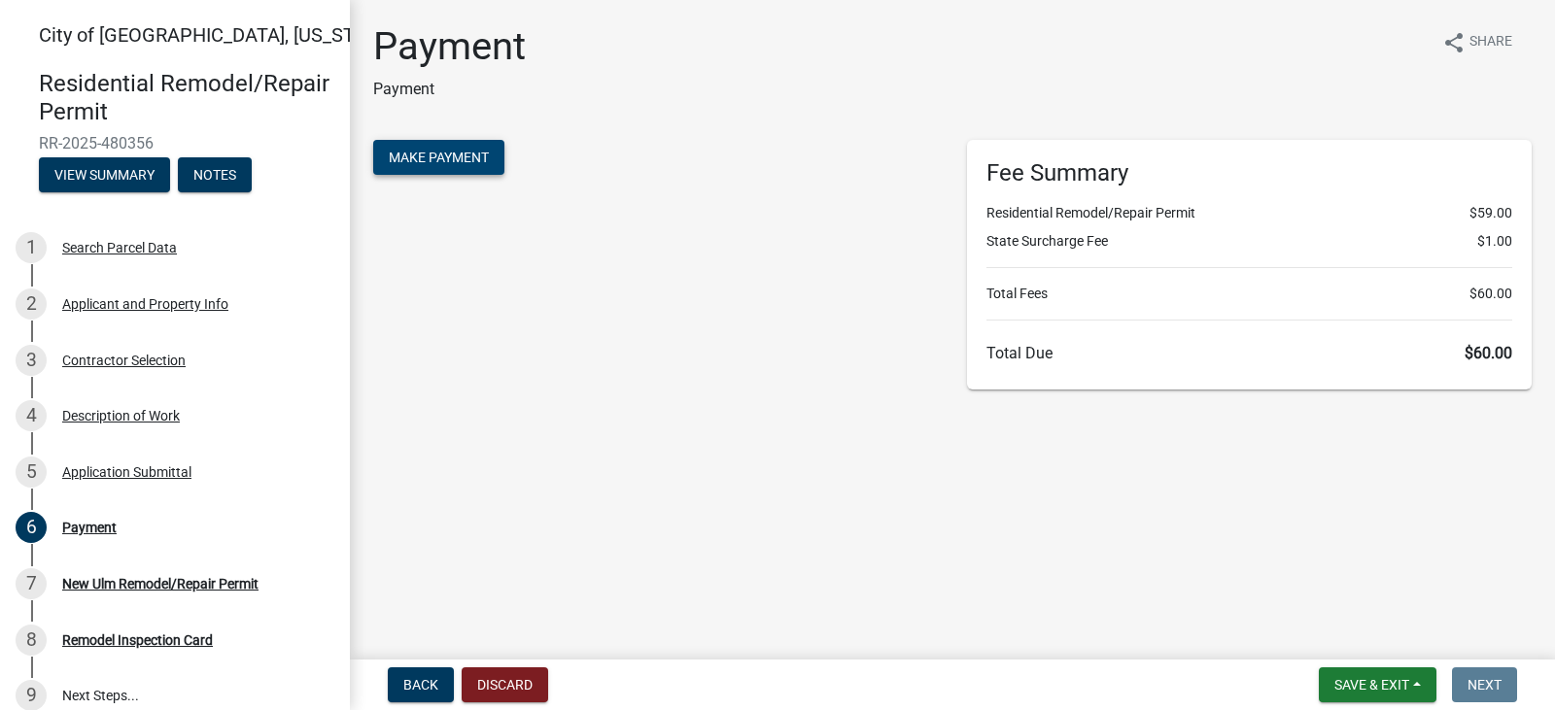
click at [425, 165] on span "Make Payment" at bounding box center [439, 158] width 100 height 16
